Goal: Navigation & Orientation: Find specific page/section

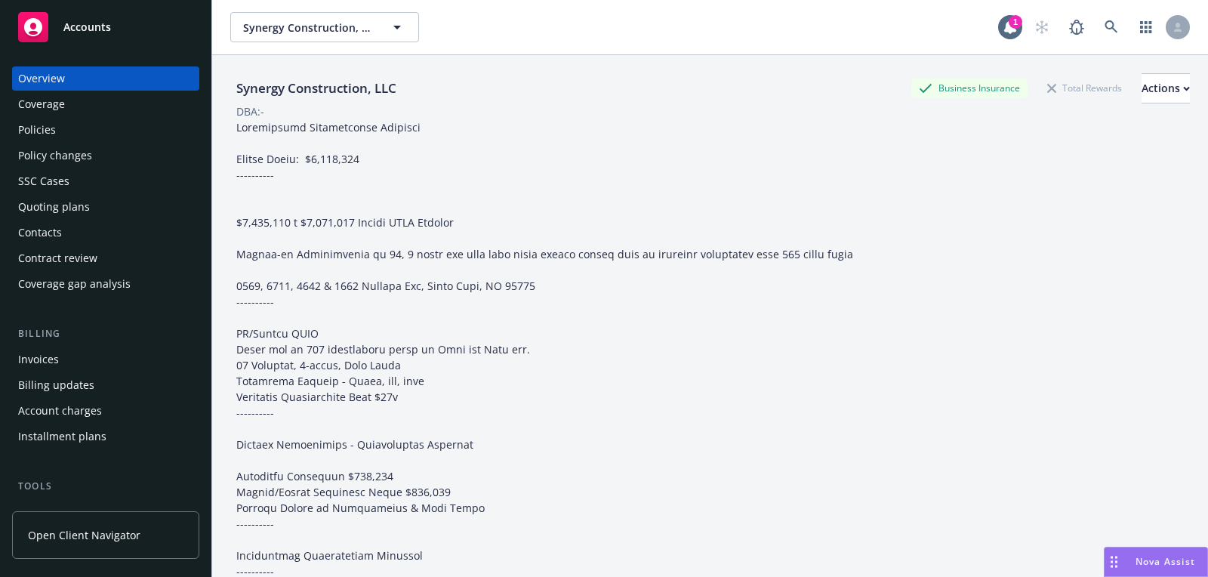
scroll to position [11, 0]
